Goal: Browse casually: Explore the website without a specific task or goal

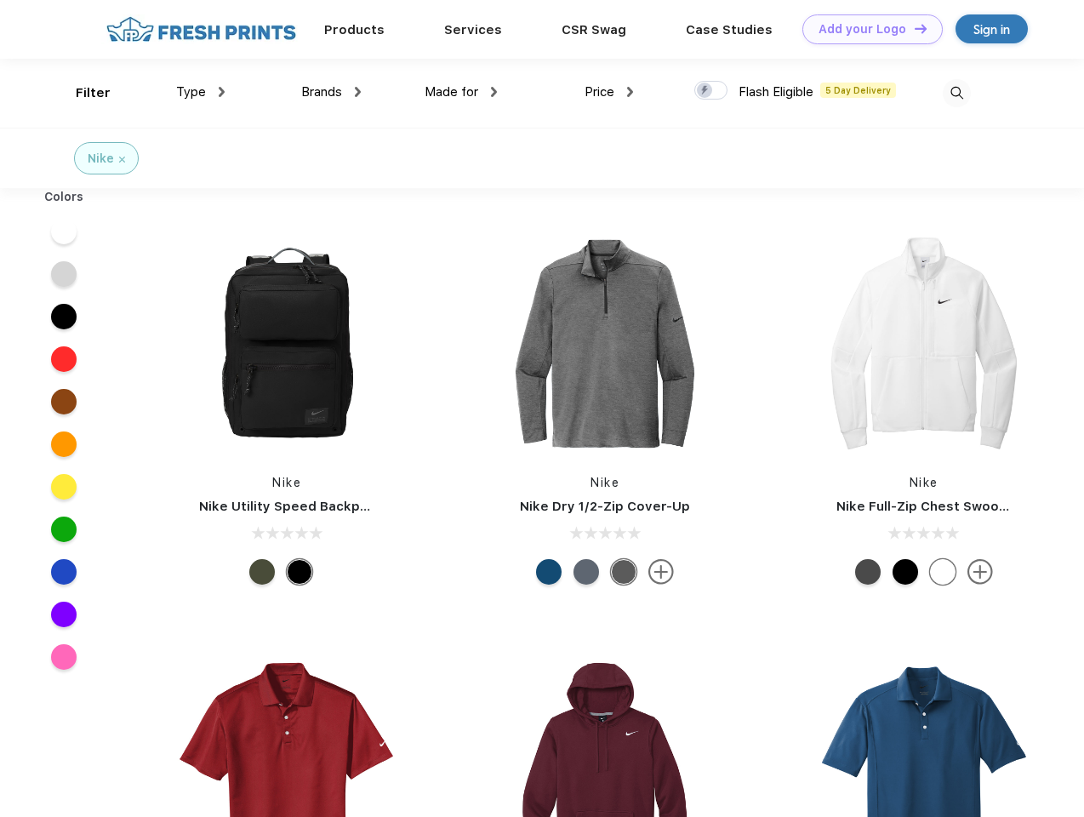
click at [866, 29] on link "Add your Logo Design Tool" at bounding box center [872, 29] width 140 height 30
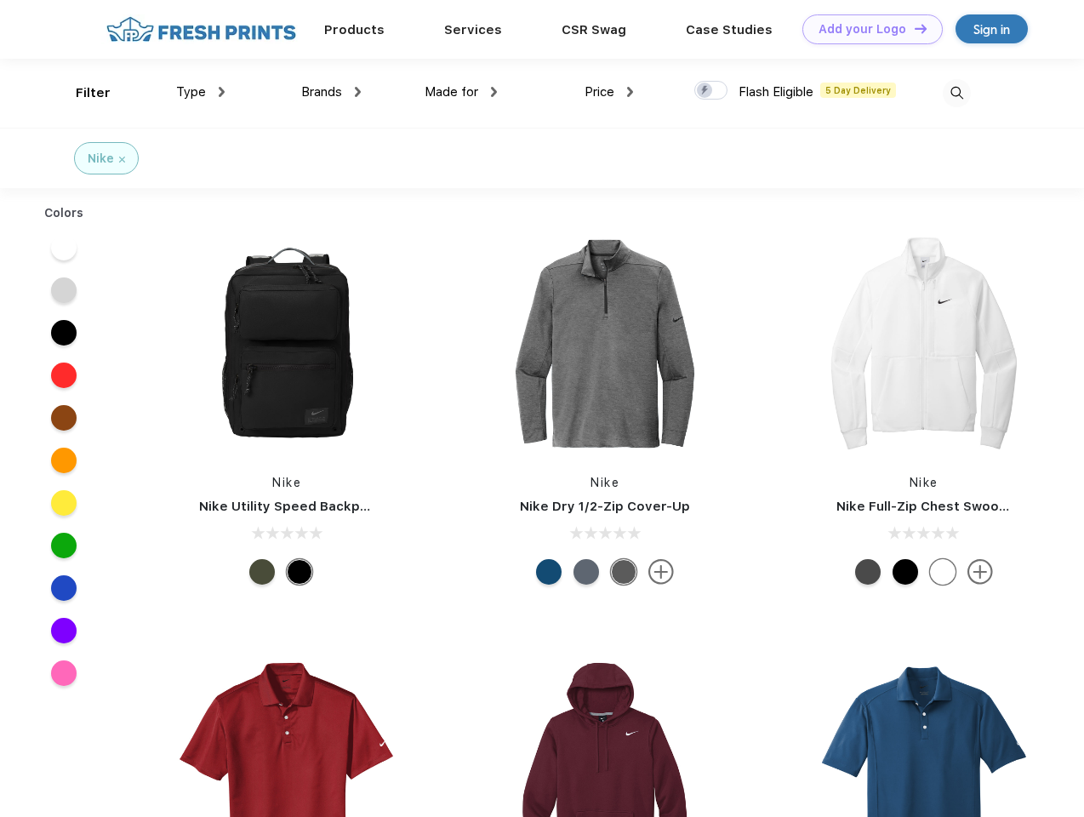
click at [0, 0] on div "Design Tool" at bounding box center [0, 0] width 0 height 0
click at [913, 28] on link "Add your Logo Design Tool" at bounding box center [872, 29] width 140 height 30
click at [82, 93] on div "Filter" at bounding box center [93, 93] width 35 height 20
click at [201, 92] on span "Type" at bounding box center [191, 91] width 30 height 15
click at [331, 92] on span "Brands" at bounding box center [321, 91] width 41 height 15
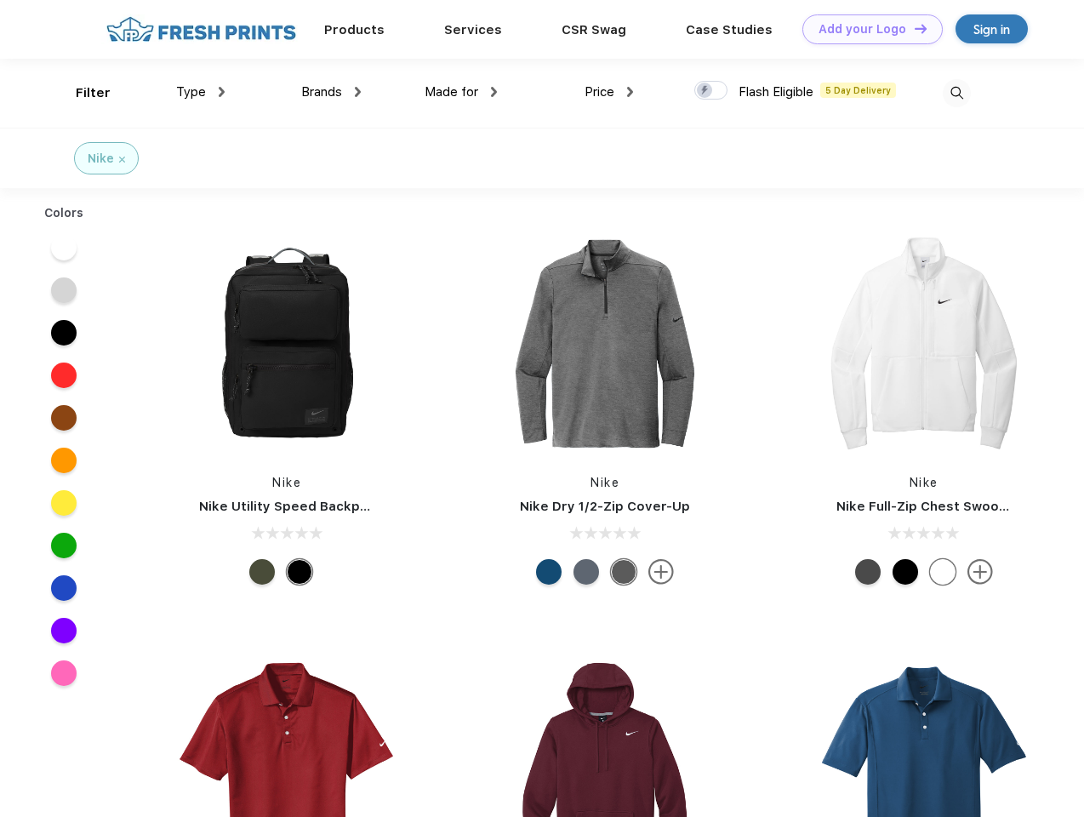
click at [461, 92] on span "Made for" at bounding box center [452, 91] width 54 height 15
click at [609, 92] on span "Price" at bounding box center [600, 91] width 30 height 15
